Goal: Check status: Check status

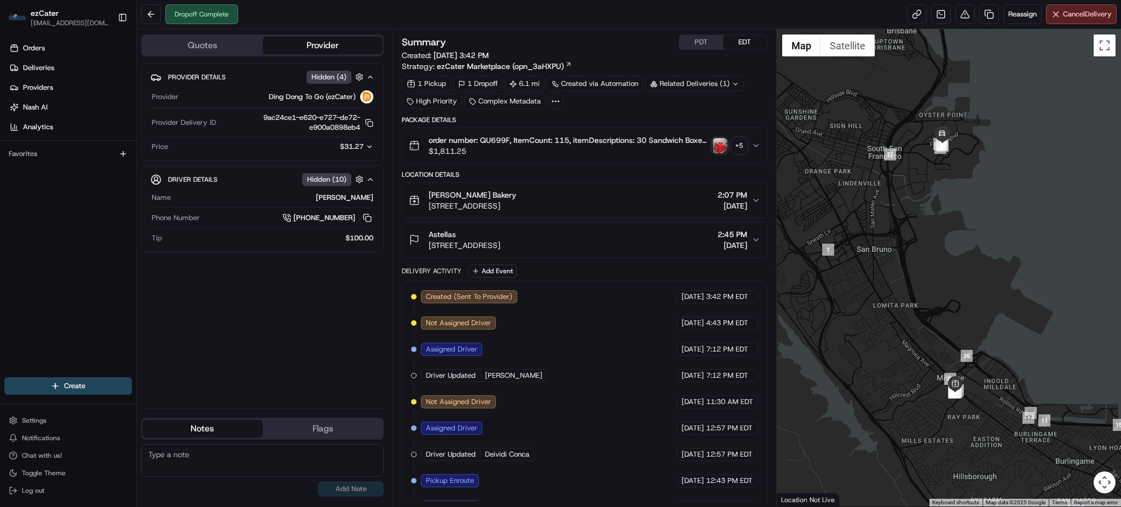
click at [715, 147] on img "button" at bounding box center [719, 145] width 15 height 15
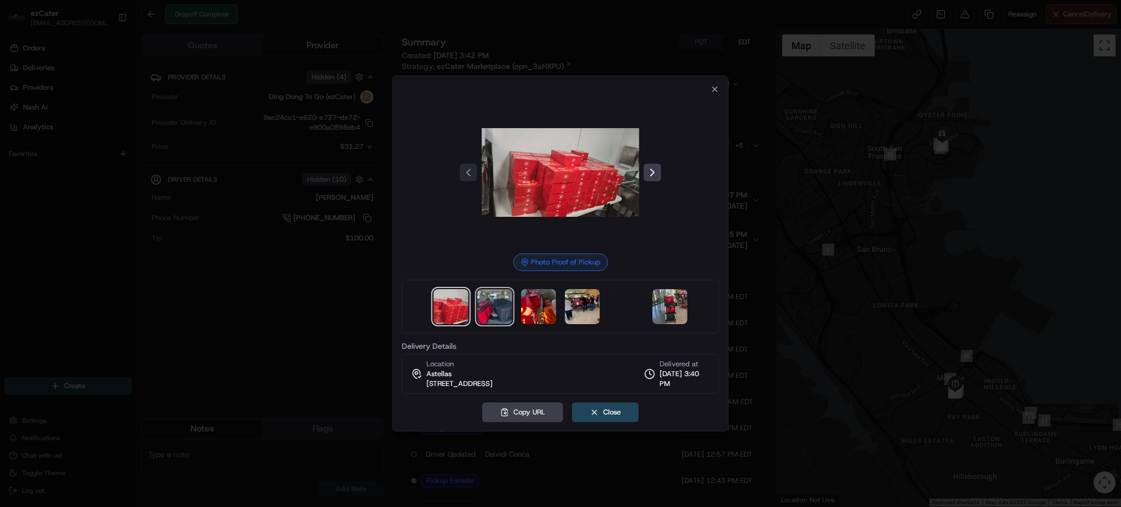
click at [489, 312] on img at bounding box center [494, 306] width 35 height 35
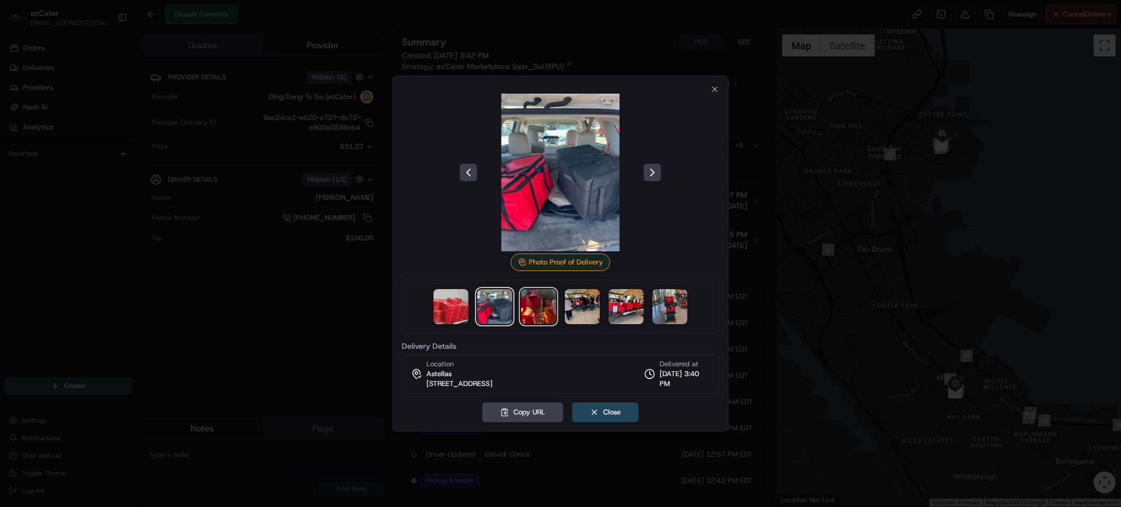
click at [530, 310] on img at bounding box center [538, 306] width 35 height 35
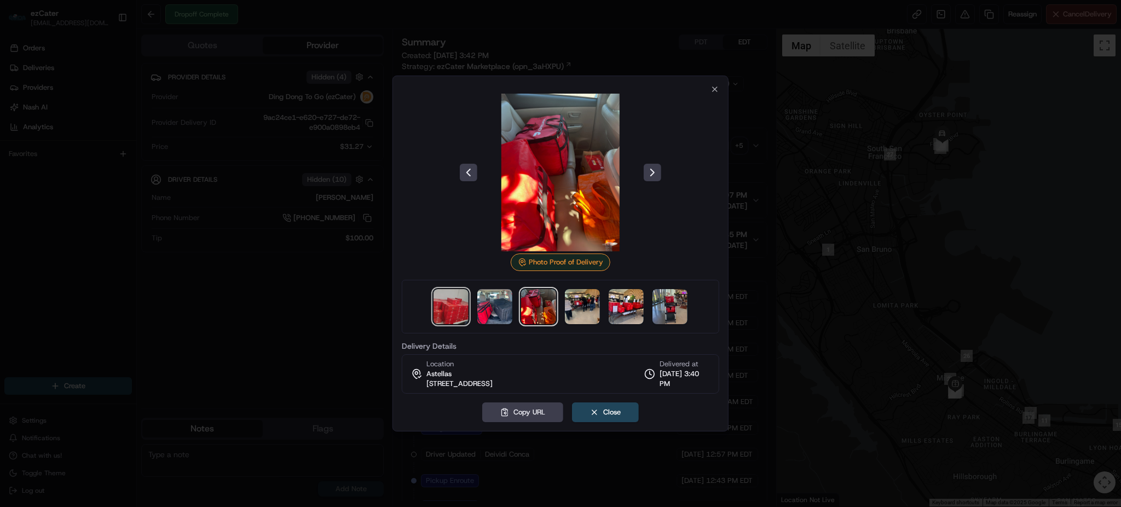
click at [458, 313] on img at bounding box center [450, 306] width 35 height 35
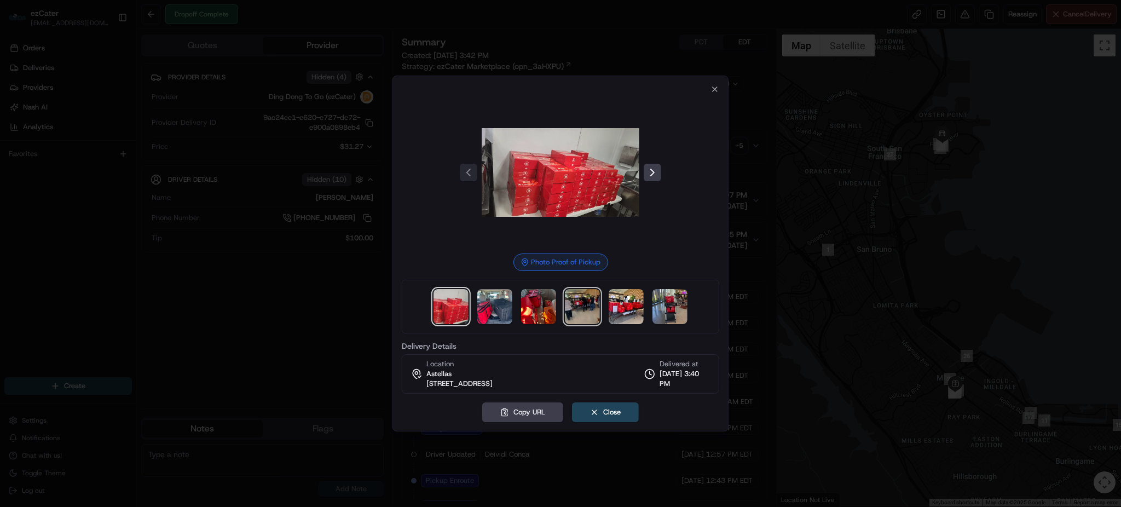
click at [586, 316] on img at bounding box center [582, 306] width 35 height 35
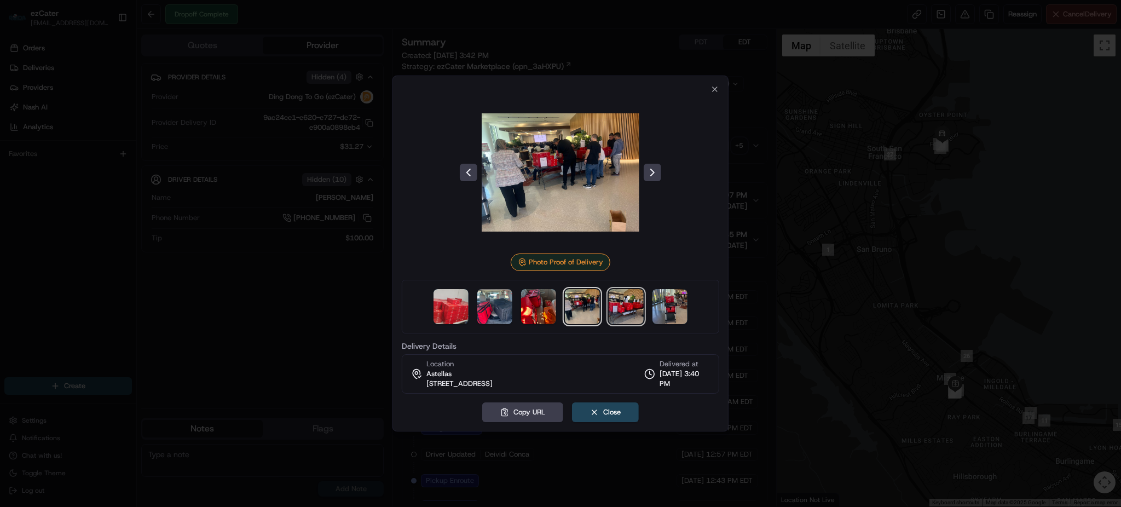
click at [628, 313] on img at bounding box center [626, 306] width 35 height 35
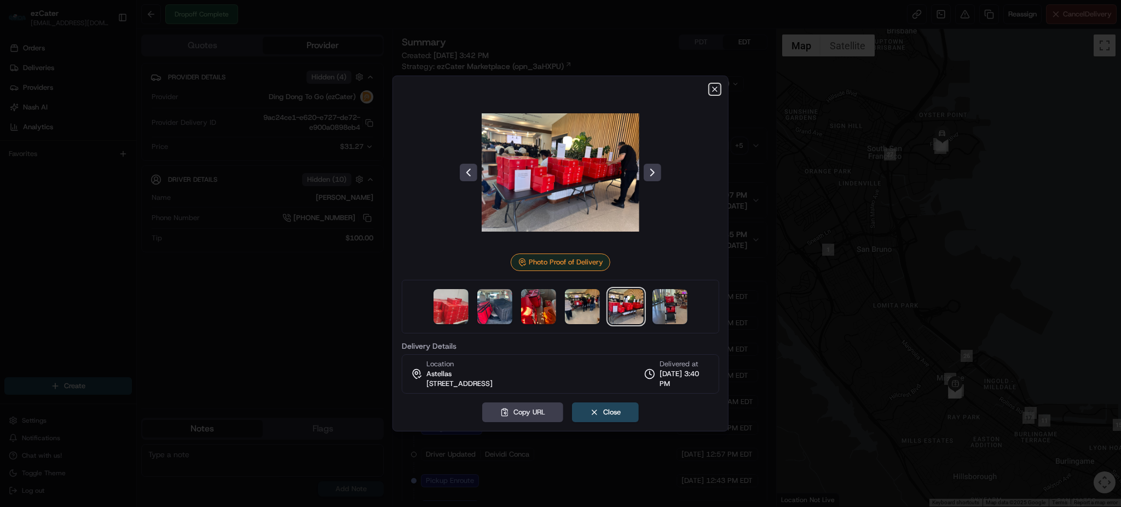
click at [714, 86] on icon "button" at bounding box center [714, 89] width 9 height 9
